Goal: Task Accomplishment & Management: Use online tool/utility

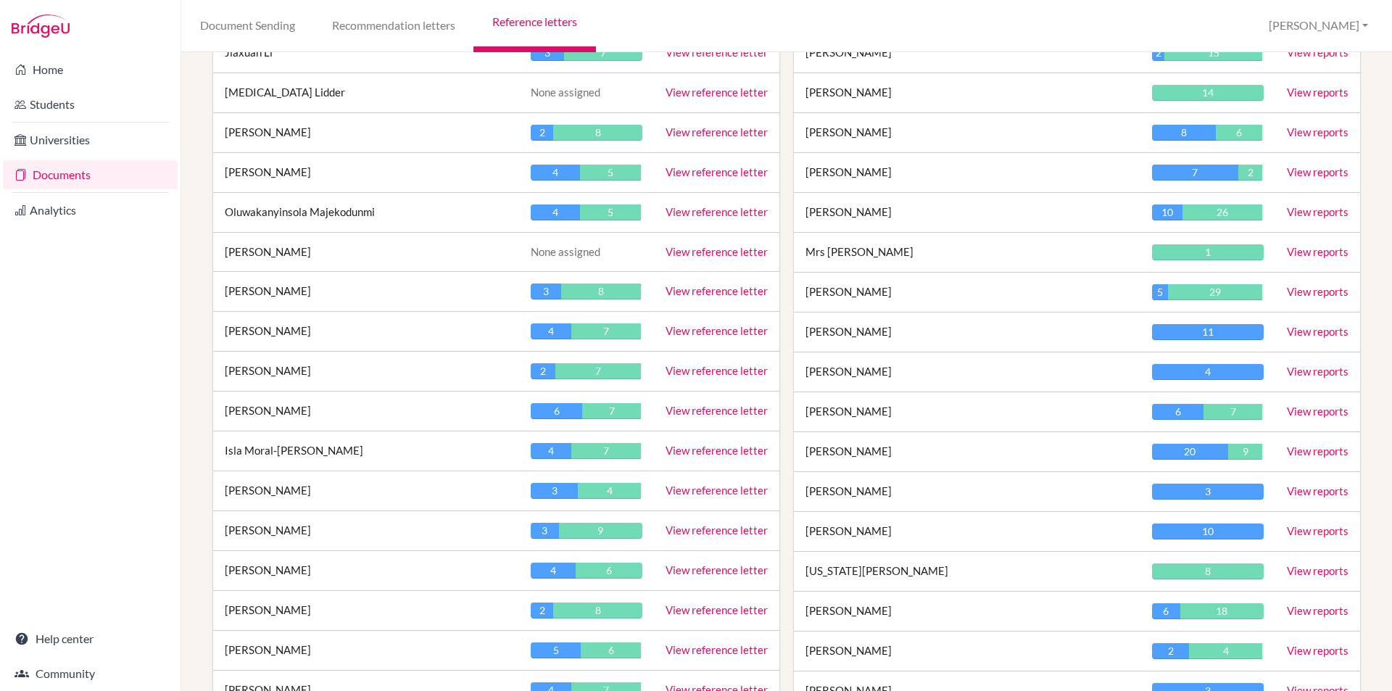
scroll to position [1740, 0]
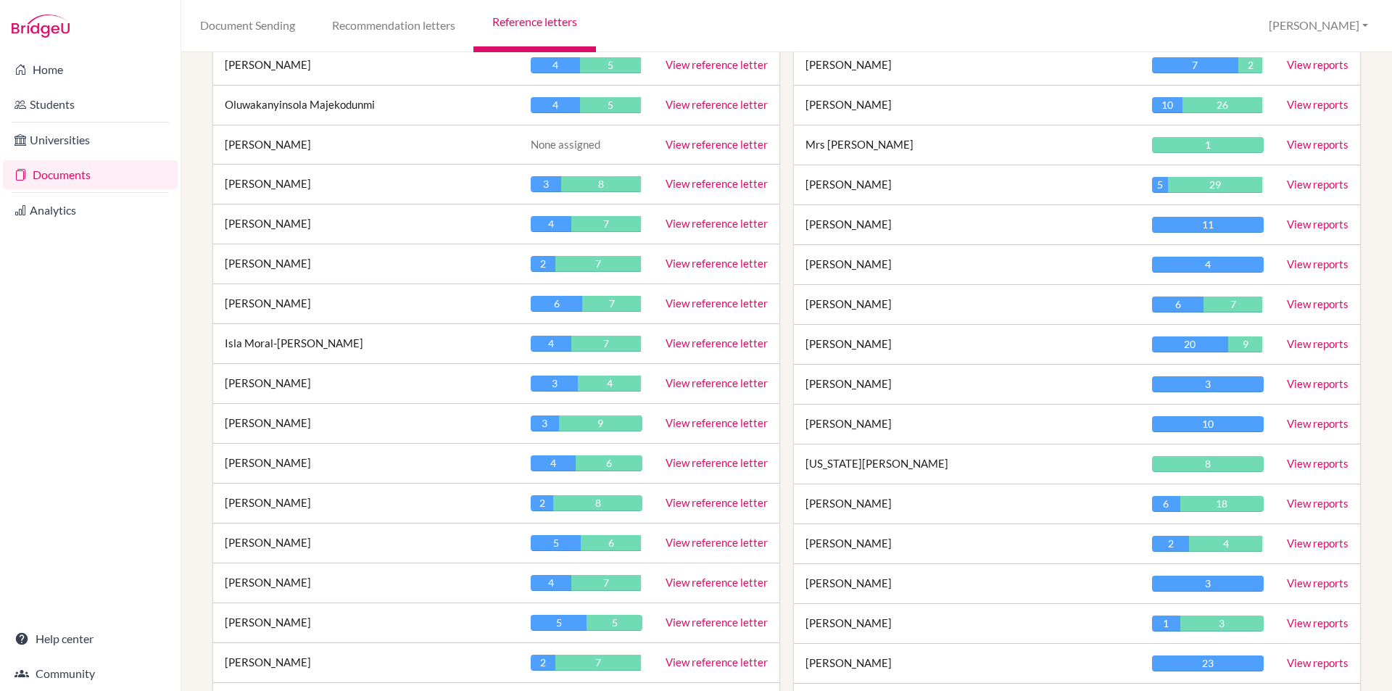
click at [695, 465] on link "View reference letter" at bounding box center [716, 462] width 102 height 13
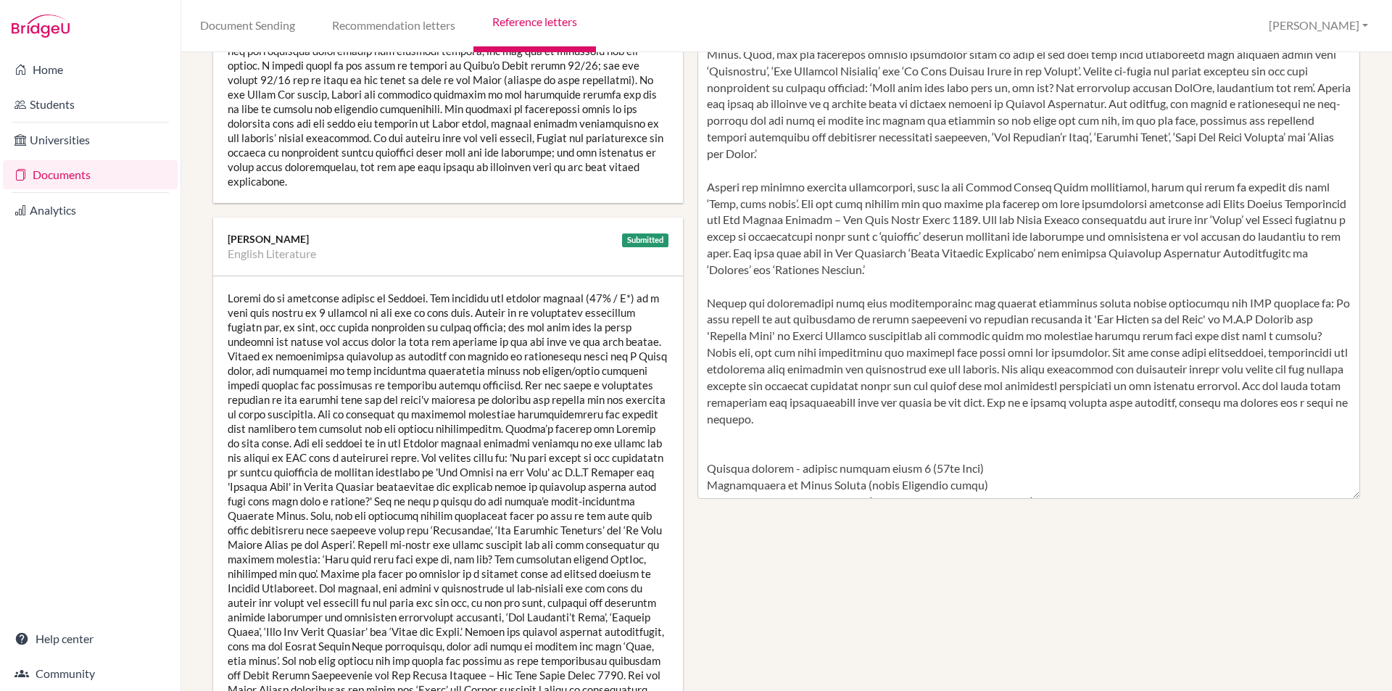
scroll to position [580, 0]
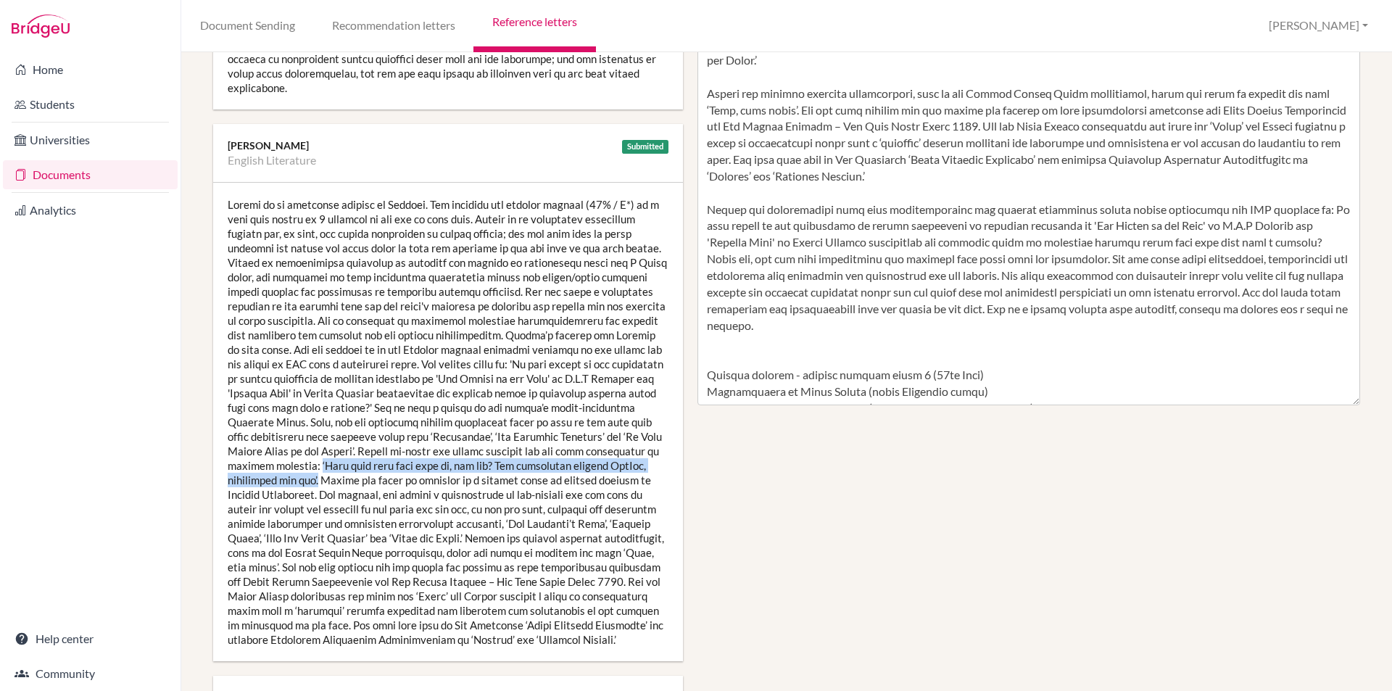
drag, startPoint x: 318, startPoint y: 466, endPoint x: 302, endPoint y: 449, distance: 23.1
click at [302, 449] on div at bounding box center [448, 422] width 470 height 478
copy div "‘What your next read will be, and why? The connection between TikTok, publishin…"
